Goal: Check status: Check status

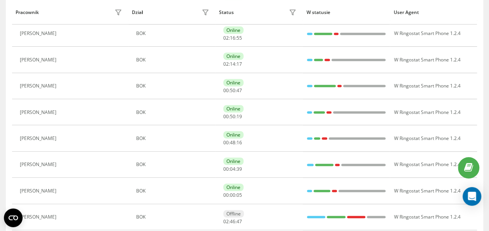
scroll to position [287, 0]
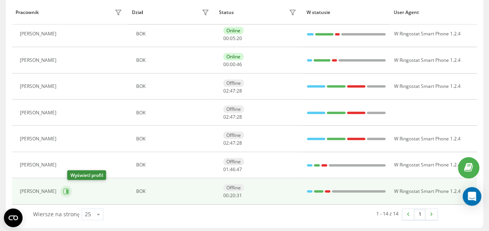
click at [69, 189] on icon at bounding box center [66, 191] width 6 height 6
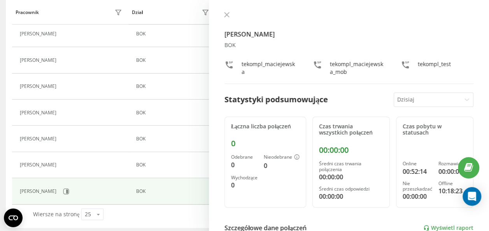
click at [226, 18] on button at bounding box center [227, 15] width 10 height 7
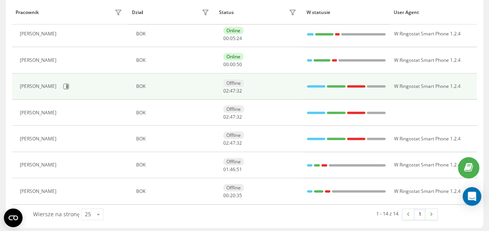
scroll to position [209, 0]
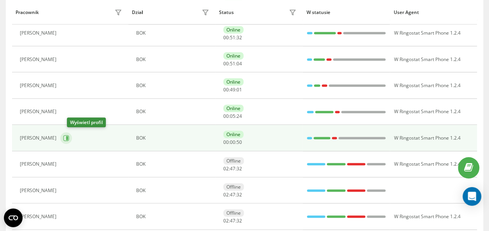
click at [68, 136] on icon at bounding box center [67, 138] width 2 height 4
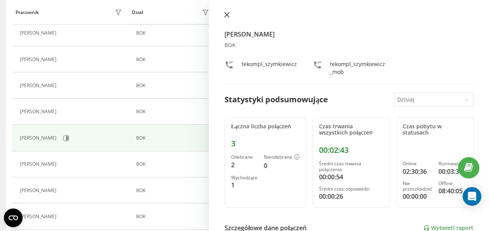
click at [228, 14] on icon at bounding box center [226, 14] width 5 height 5
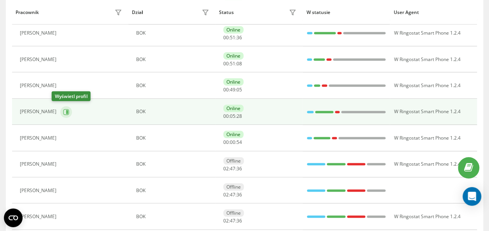
click at [66, 111] on icon at bounding box center [67, 112] width 2 height 4
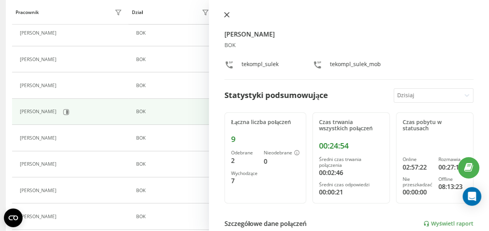
click at [227, 19] on button at bounding box center [227, 15] width 10 height 7
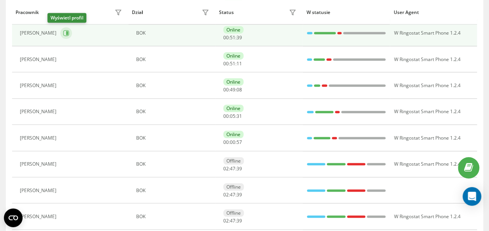
click at [63, 34] on icon at bounding box center [66, 33] width 6 height 6
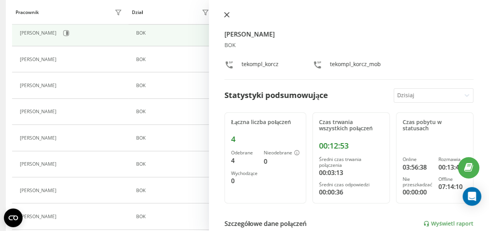
click at [227, 17] on icon at bounding box center [226, 14] width 5 height 5
